Goal: Transaction & Acquisition: Purchase product/service

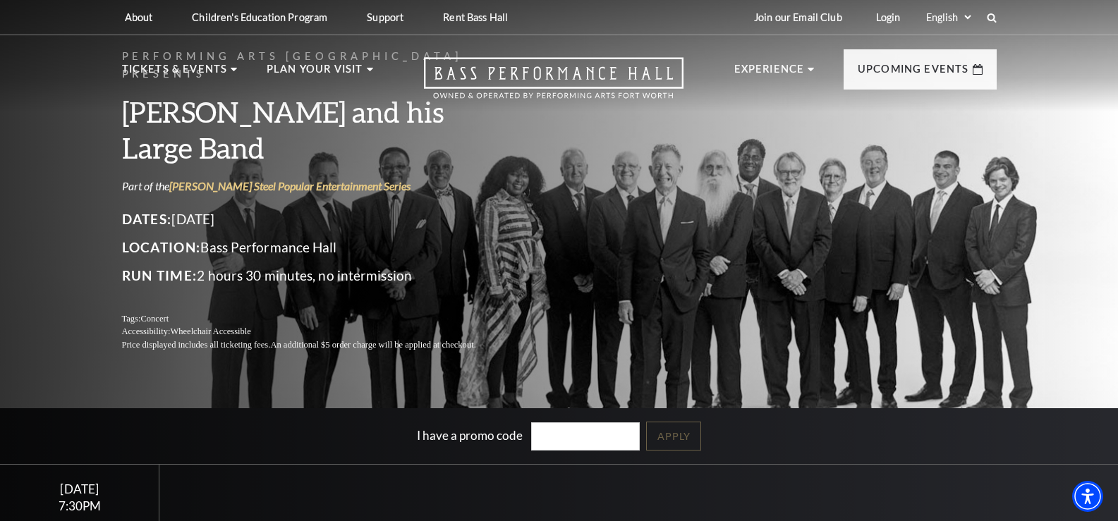
click at [710, 367] on div "Performing Arts Fort Worth Presents Lyle Lovett and his Large Band Part of the …" at bounding box center [559, 303] width 1118 height 623
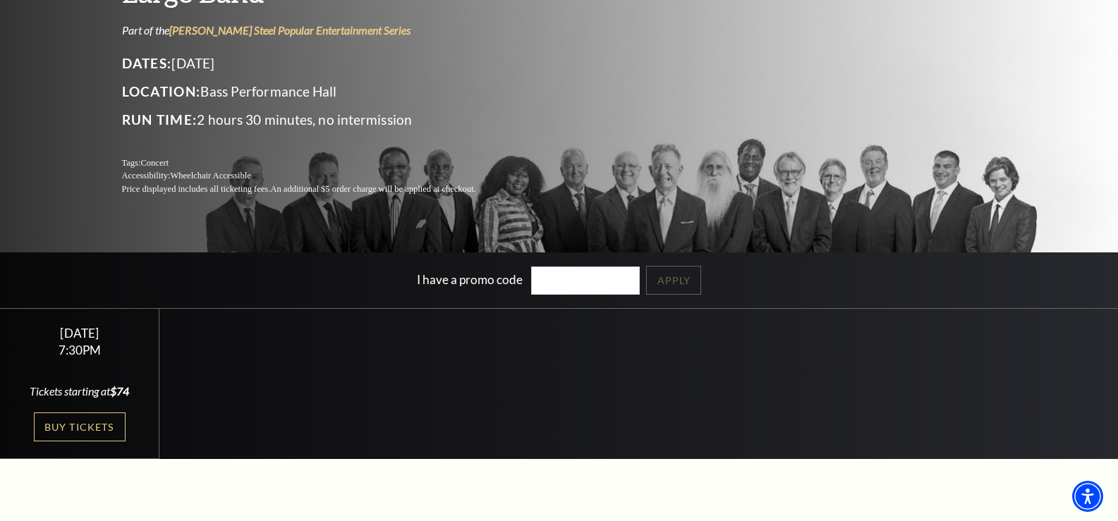
scroll to position [157, 0]
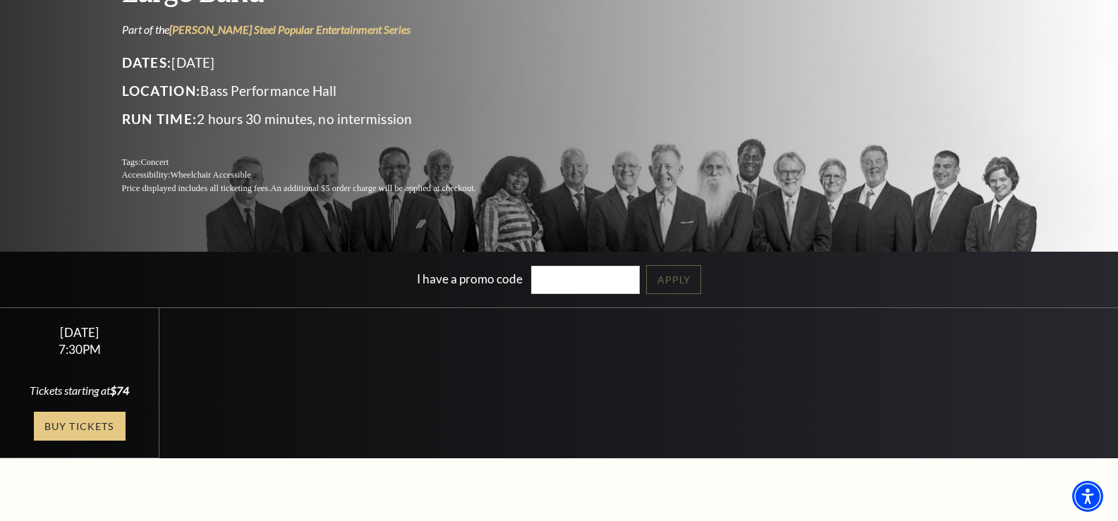
click at [80, 427] on link "Buy Tickets" at bounding box center [80, 426] width 92 height 29
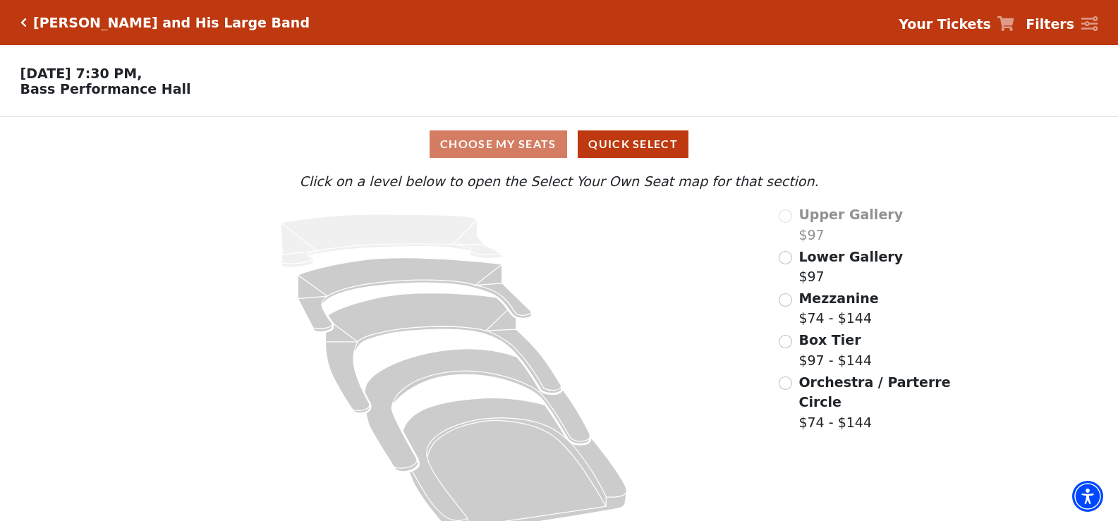
scroll to position [28, 0]
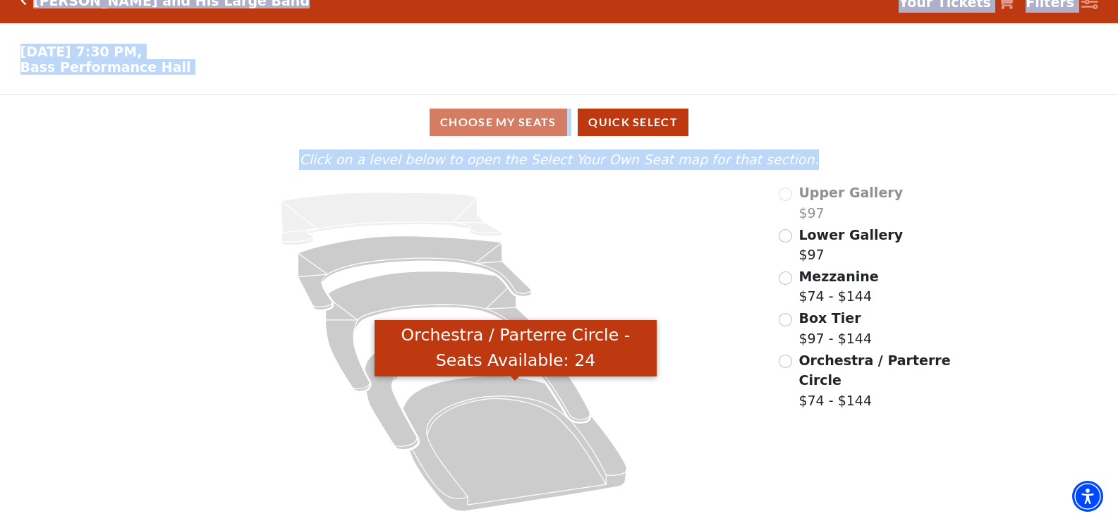
drag, startPoint x: 469, startPoint y: 454, endPoint x: 1, endPoint y: -85, distance: 714.4
click at [1, 0] on html "Skip to main content Enable accessibility for low vision Open the accessibility…" at bounding box center [559, 238] width 1118 height 521
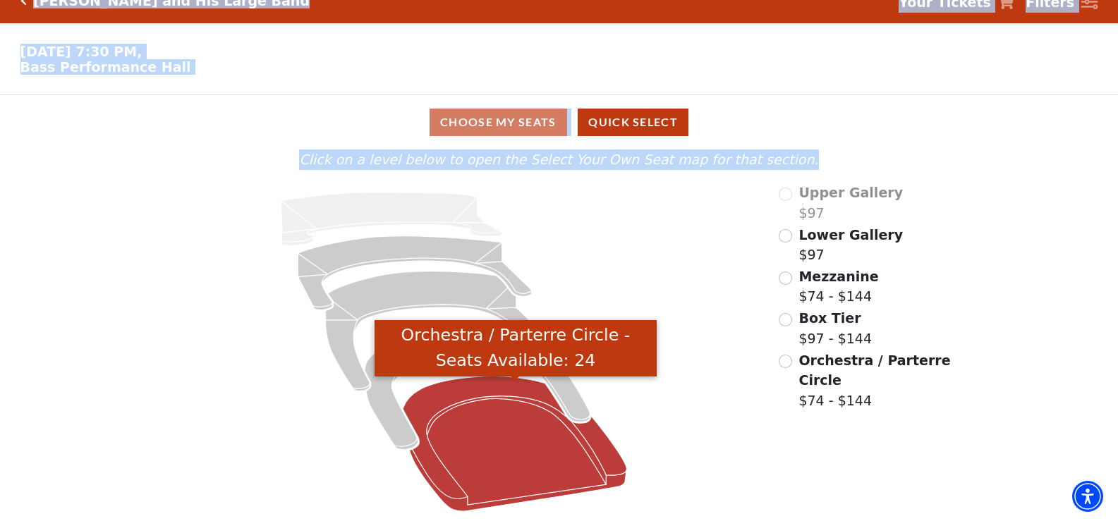
click at [577, 482] on icon "Orchestra / Parterre Circle - Seats Available: 24" at bounding box center [515, 444] width 224 height 135
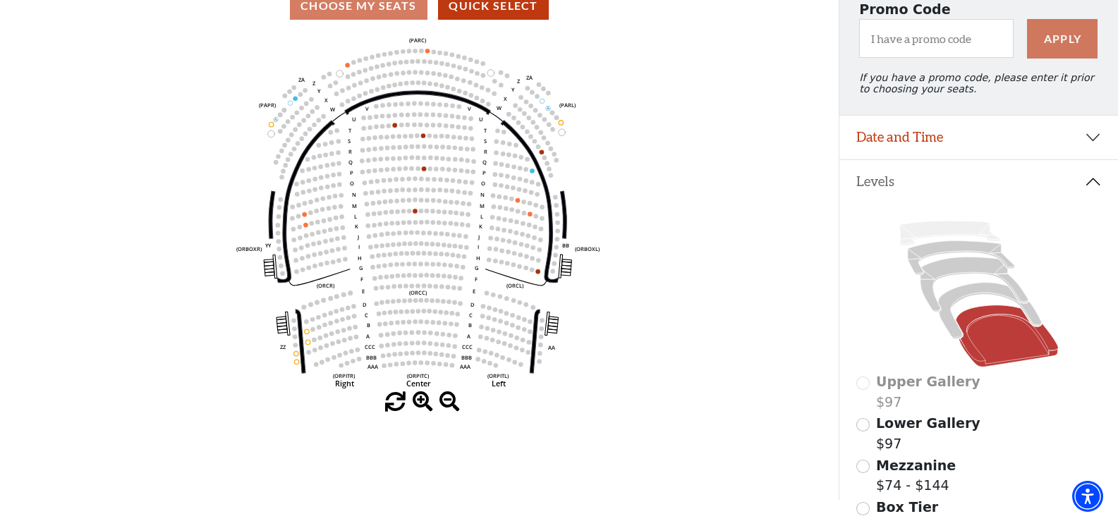
scroll to position [139, 0]
click at [949, 276] on icon at bounding box center [974, 284] width 108 height 55
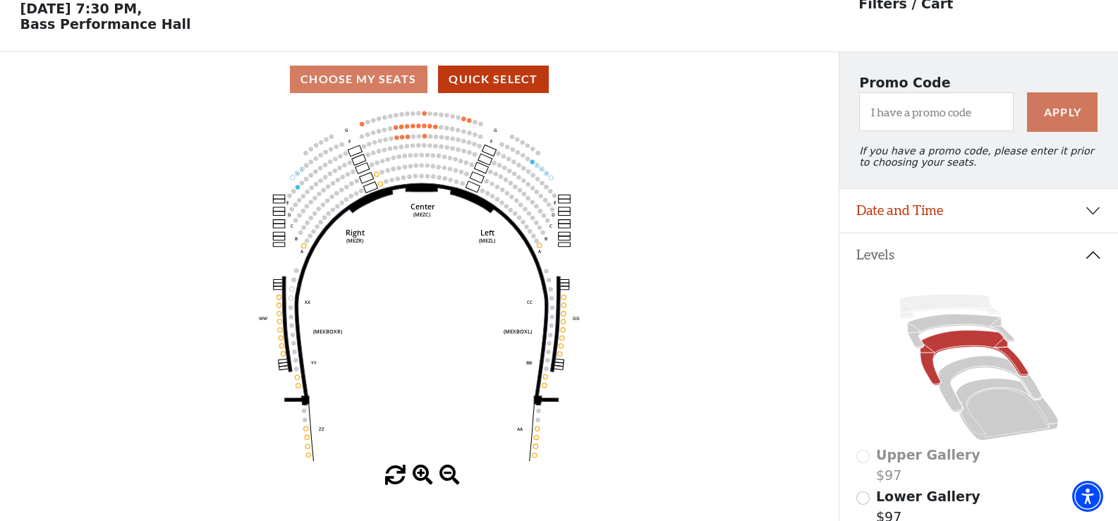
scroll to position [66, 0]
click at [934, 333] on icon at bounding box center [960, 331] width 107 height 34
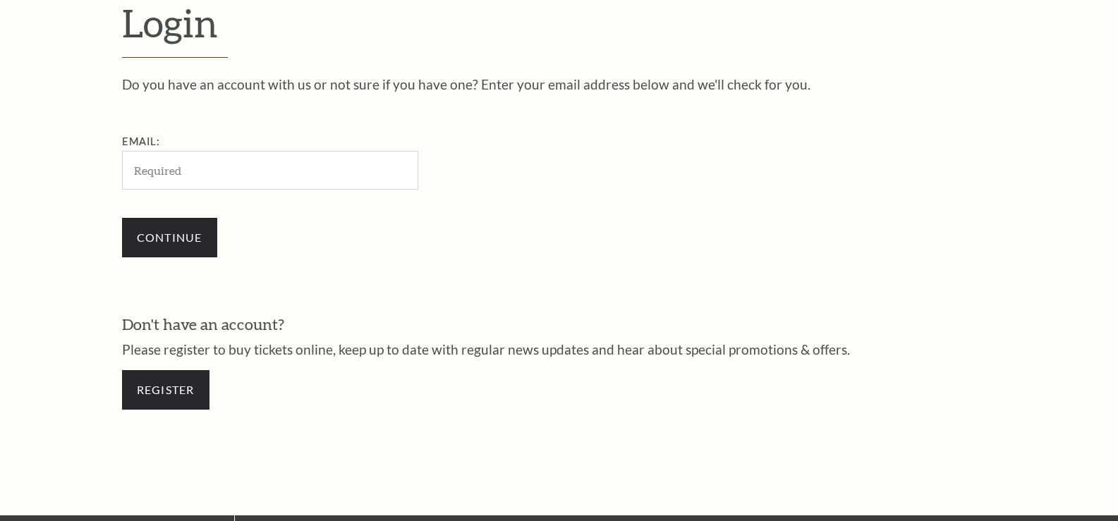
type input "[PERSON_NAME][EMAIL_ADDRESS][PERSON_NAME][DOMAIN_NAME]"
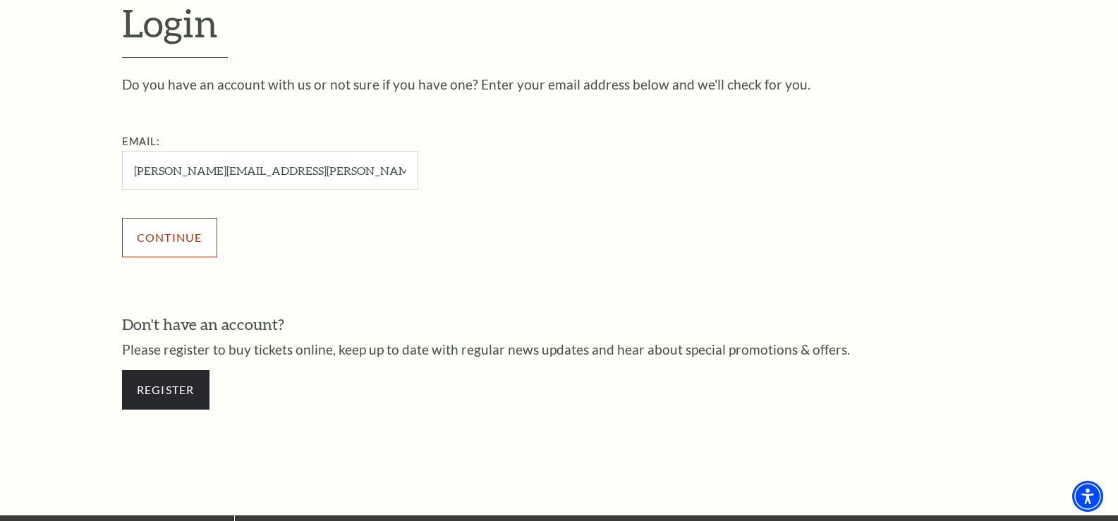
click at [165, 238] on input "Continue" at bounding box center [169, 237] width 95 height 39
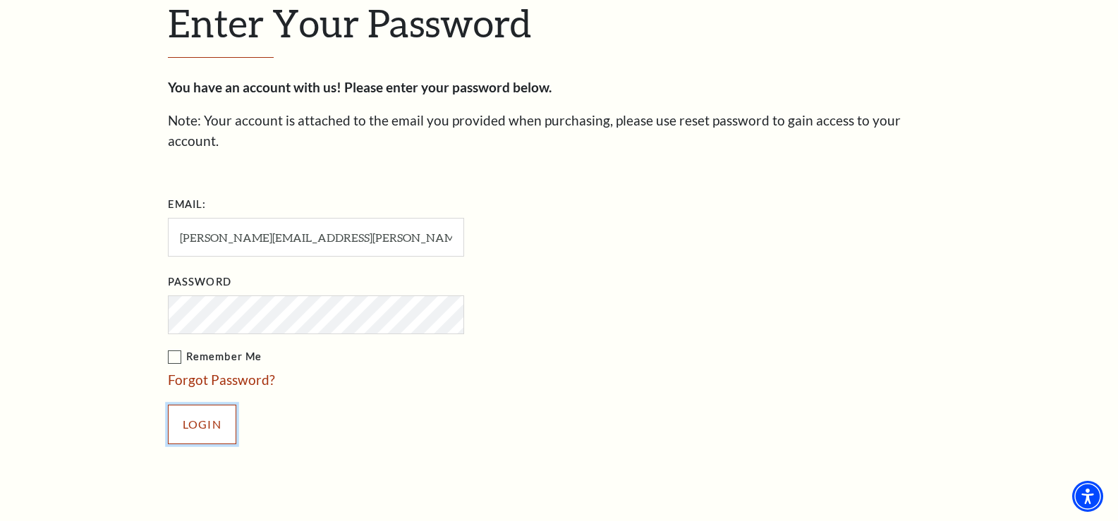
click at [202, 405] on input "Login" at bounding box center [202, 424] width 68 height 39
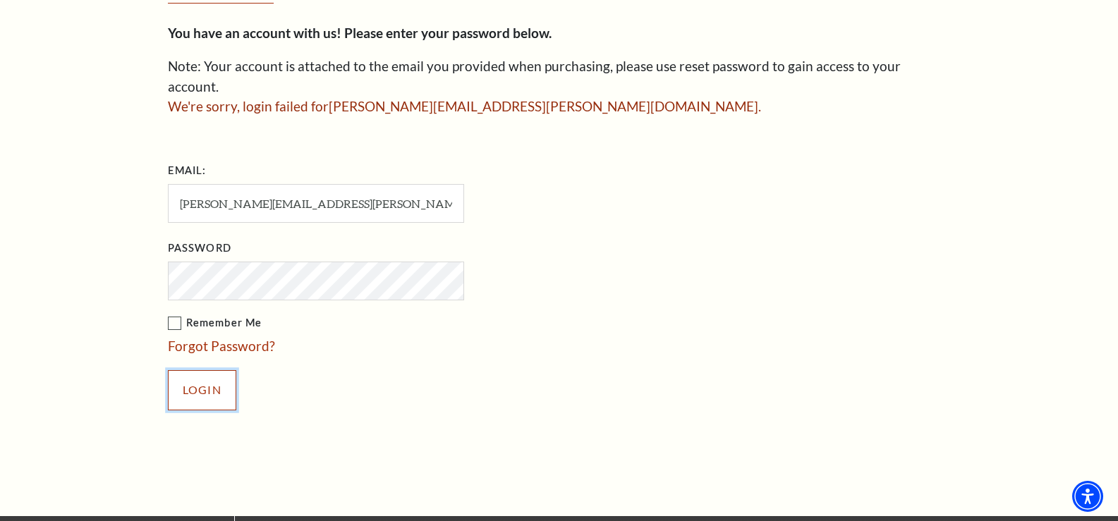
click at [214, 371] on input "Login" at bounding box center [202, 389] width 68 height 39
click at [194, 338] on link "Forgot Password?" at bounding box center [221, 346] width 107 height 16
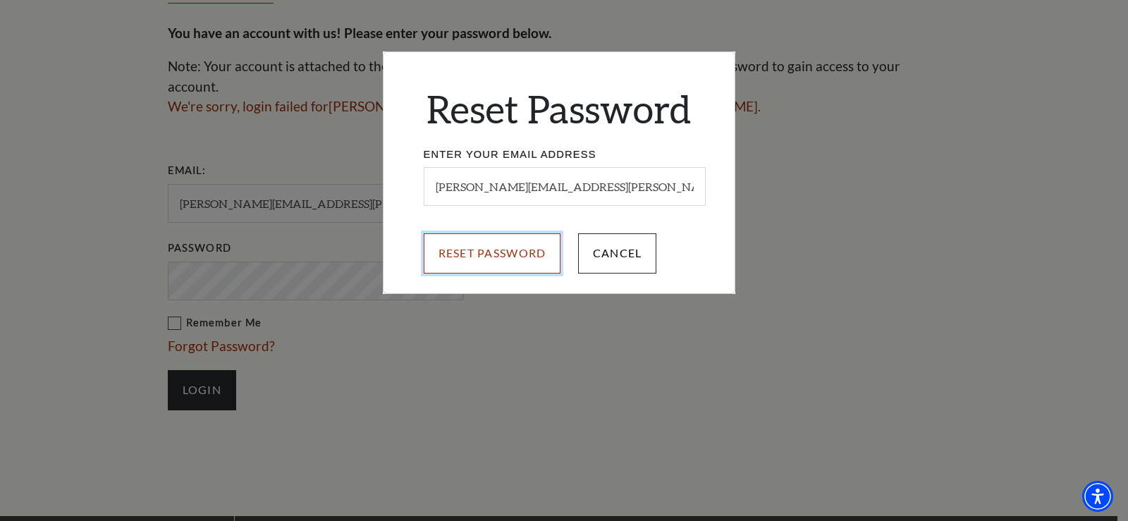
click at [494, 269] on input "Reset Password" at bounding box center [493, 252] width 138 height 39
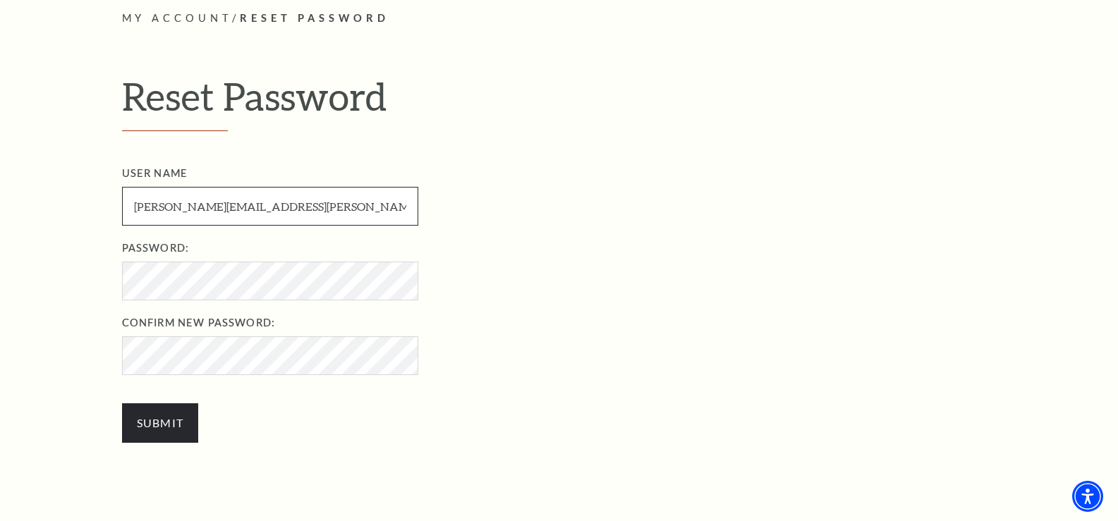
scroll to position [418, 0]
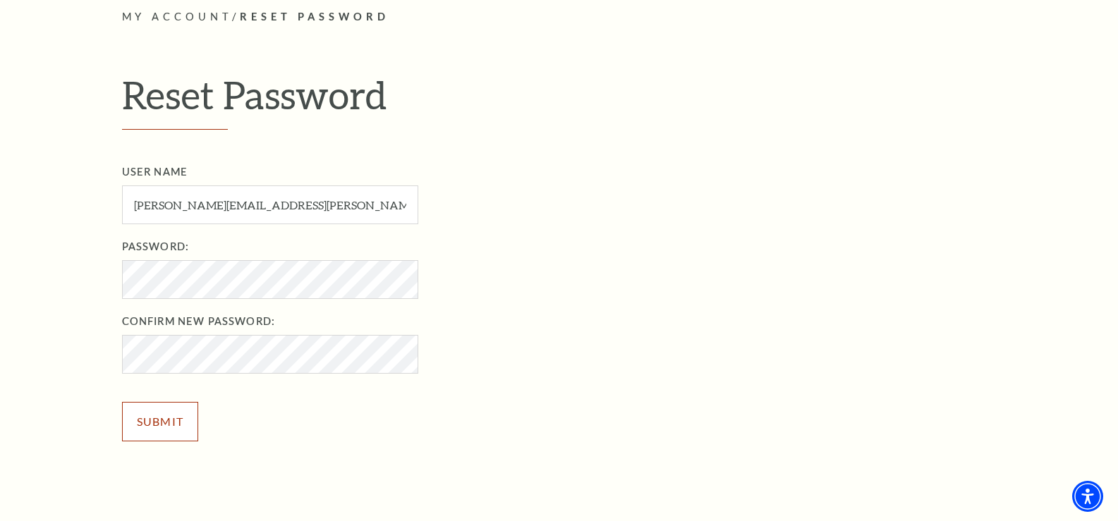
click at [156, 421] on input "Submit" at bounding box center [160, 421] width 77 height 39
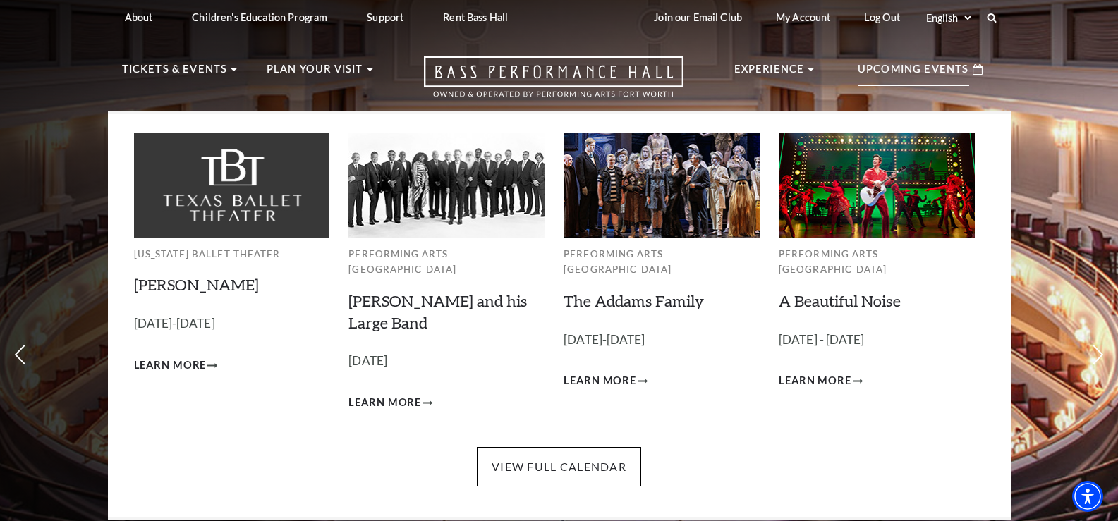
click at [926, 75] on p "Upcoming Events" at bounding box center [913, 73] width 111 height 25
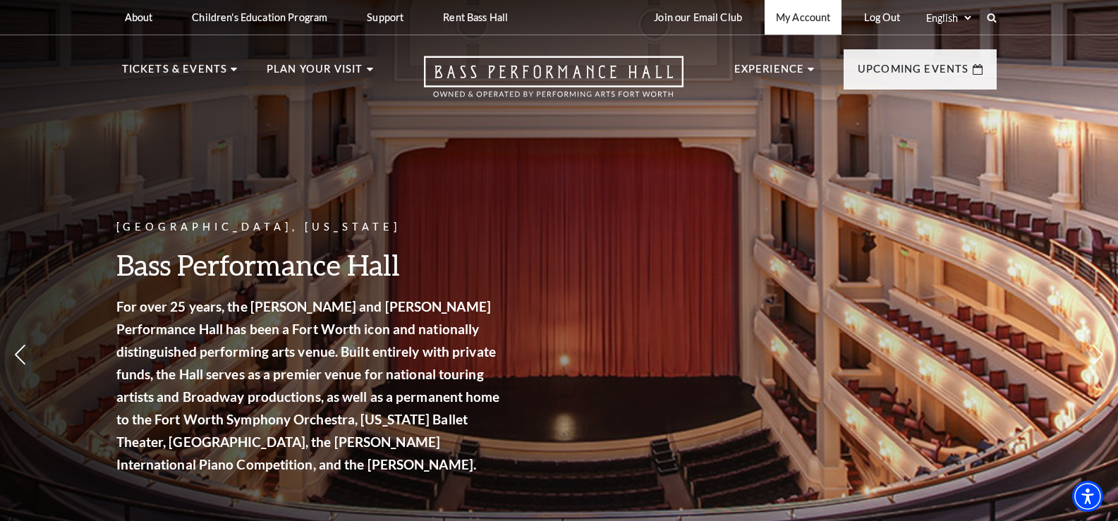
click at [810, 21] on link "My Account" at bounding box center [802, 17] width 77 height 35
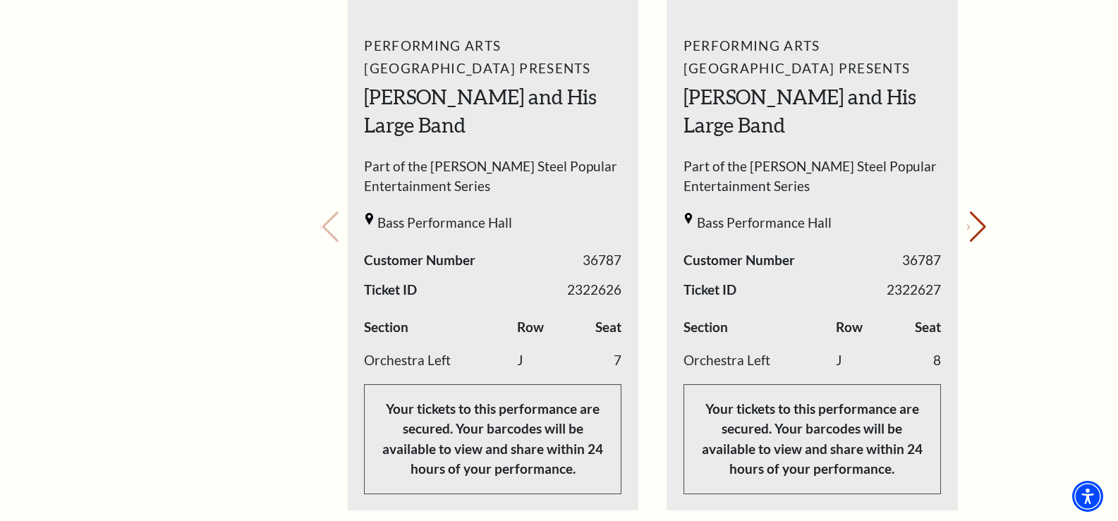
scroll to position [650, 0]
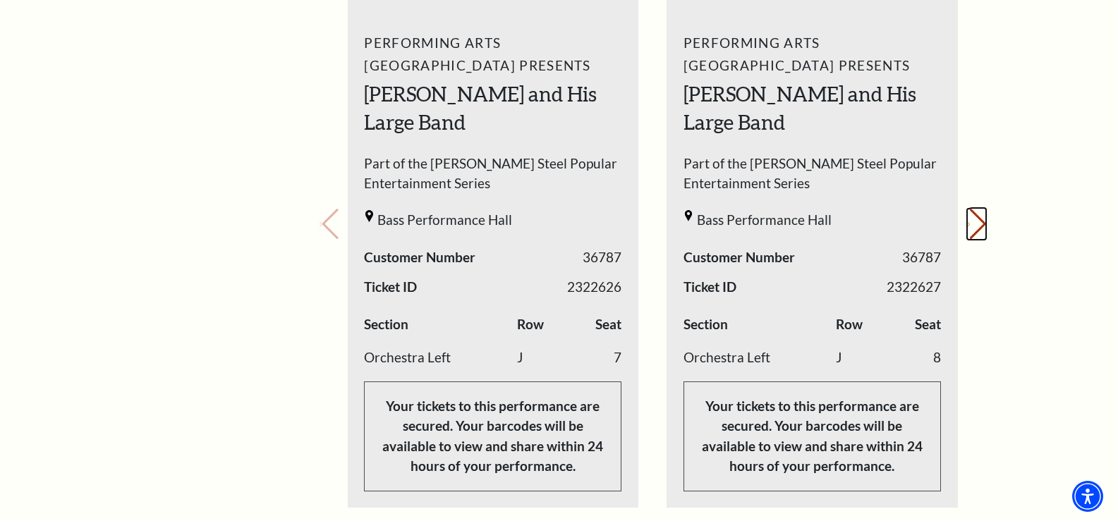
click at [980, 221] on button "Next slide." at bounding box center [976, 224] width 19 height 31
click at [322, 227] on icon "Previous slide" at bounding box center [320, 224] width 3 height 5
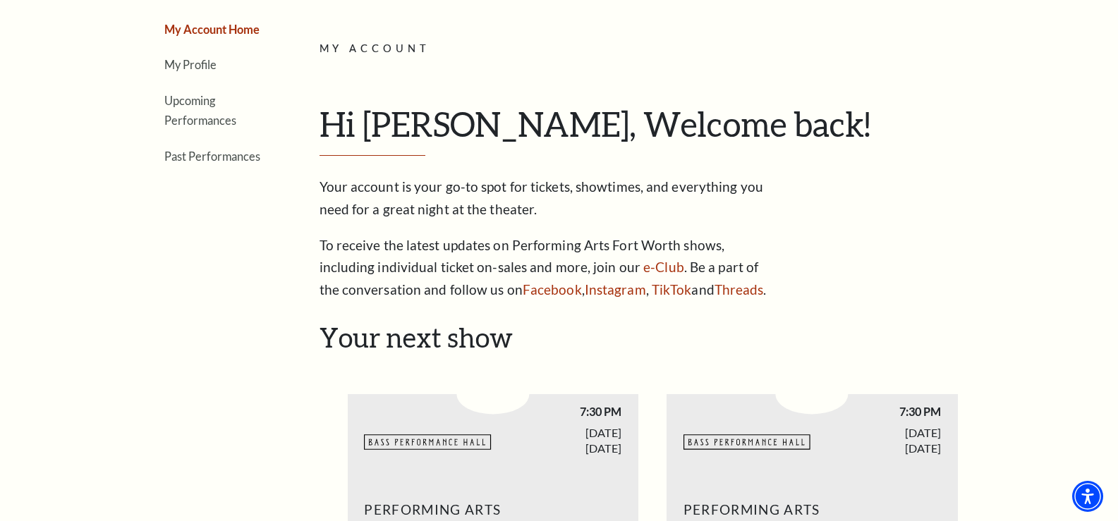
scroll to position [0, 0]
